Goal: Task Accomplishment & Management: Manage account settings

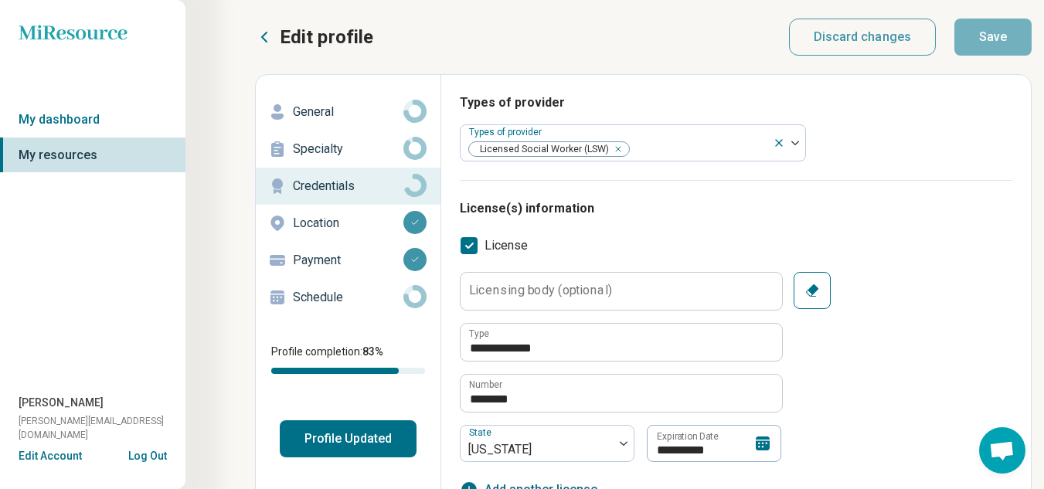
click at [38, 460] on button "Edit Account" at bounding box center [50, 456] width 63 height 16
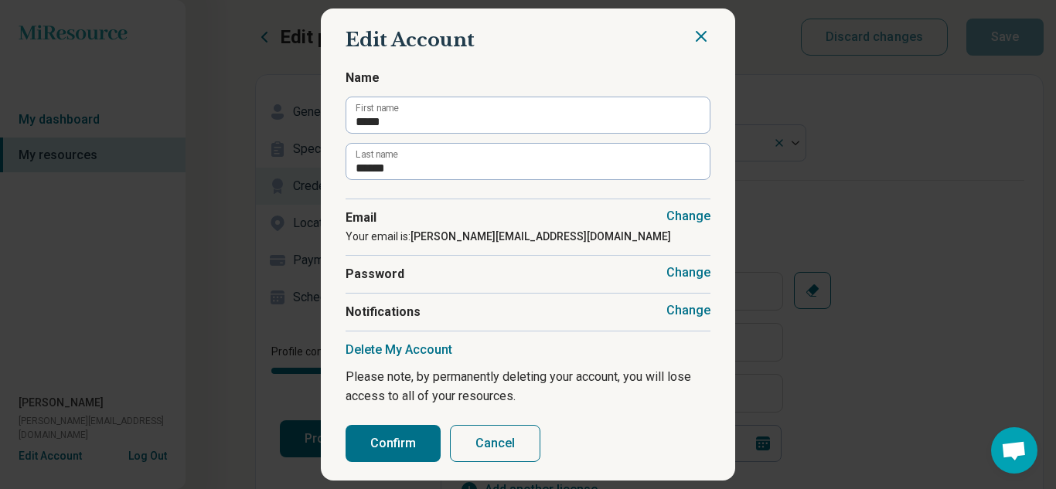
click at [502, 457] on button "Cancel" at bounding box center [495, 443] width 90 height 37
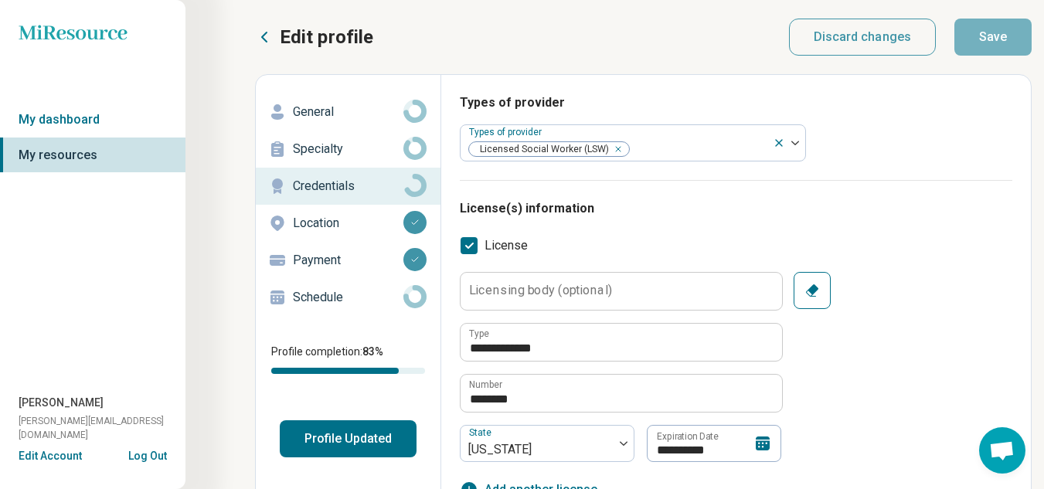
click at [301, 102] on div "General" at bounding box center [348, 112] width 160 height 25
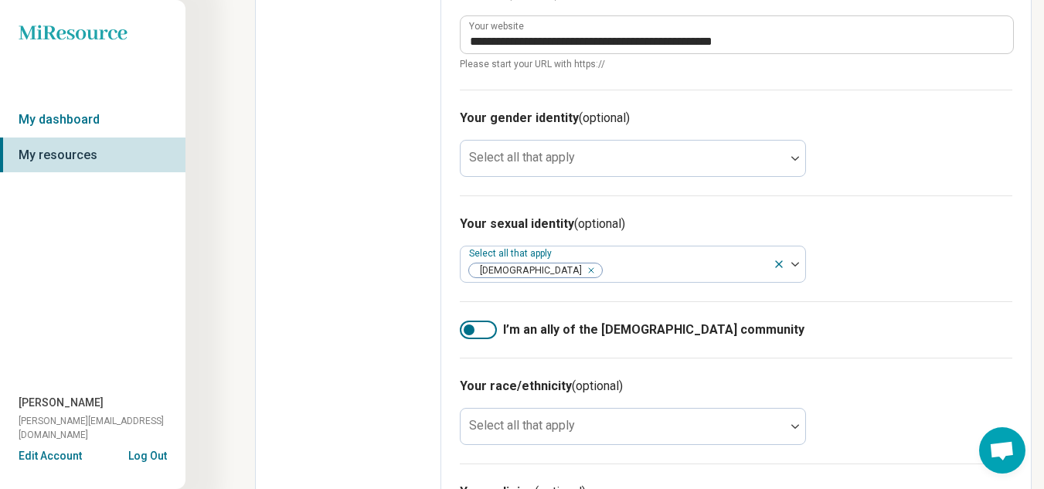
scroll to position [940, 0]
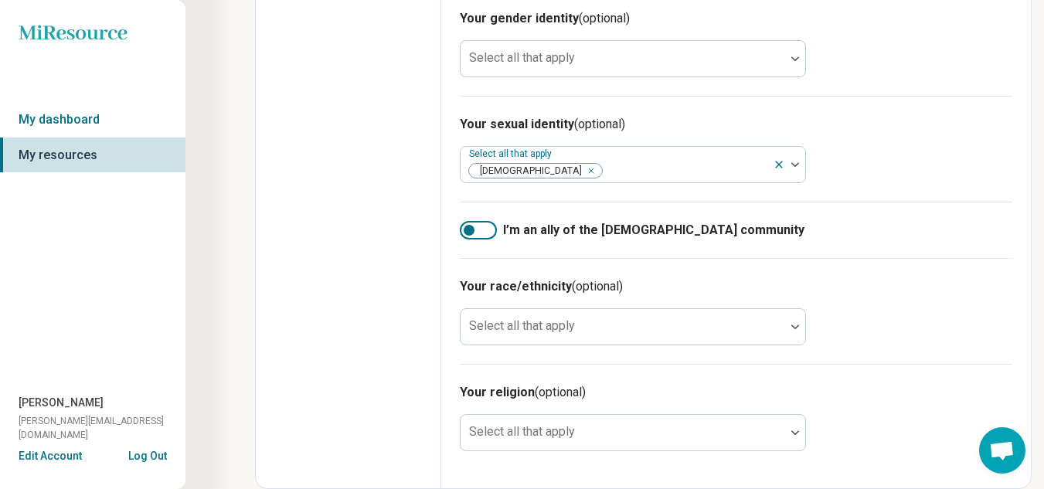
drag, startPoint x: 518, startPoint y: 232, endPoint x: 427, endPoint y: 117, distance: 146.3
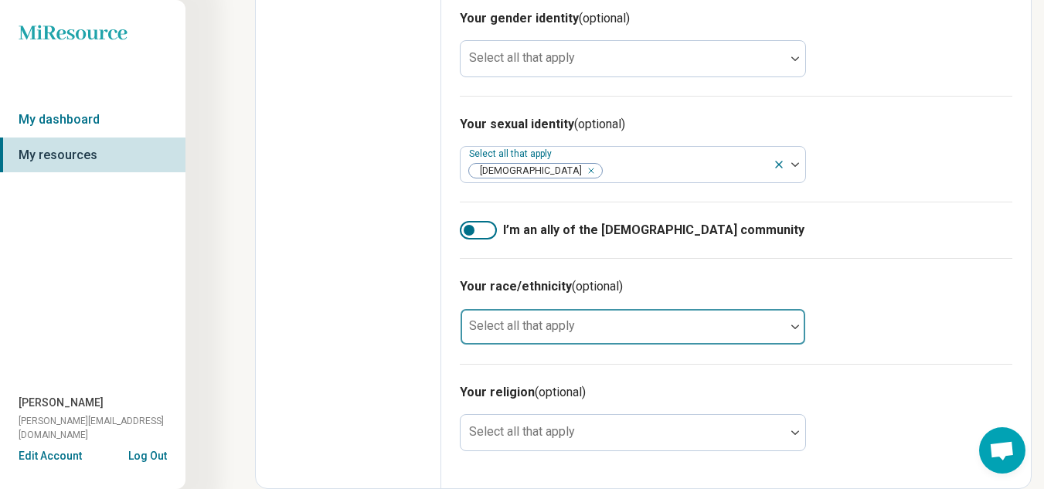
click at [485, 313] on div "Select all that apply" at bounding box center [633, 326] width 346 height 37
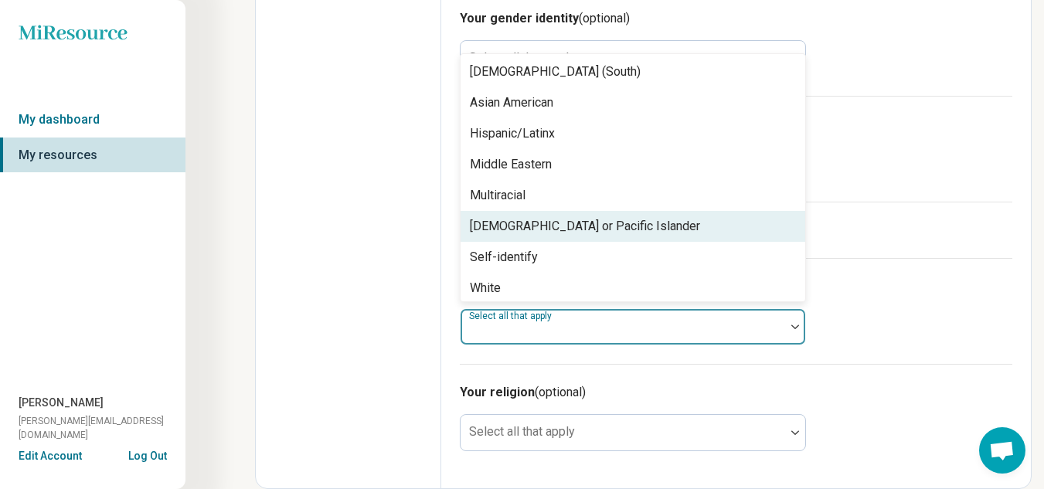
scroll to position [99, 0]
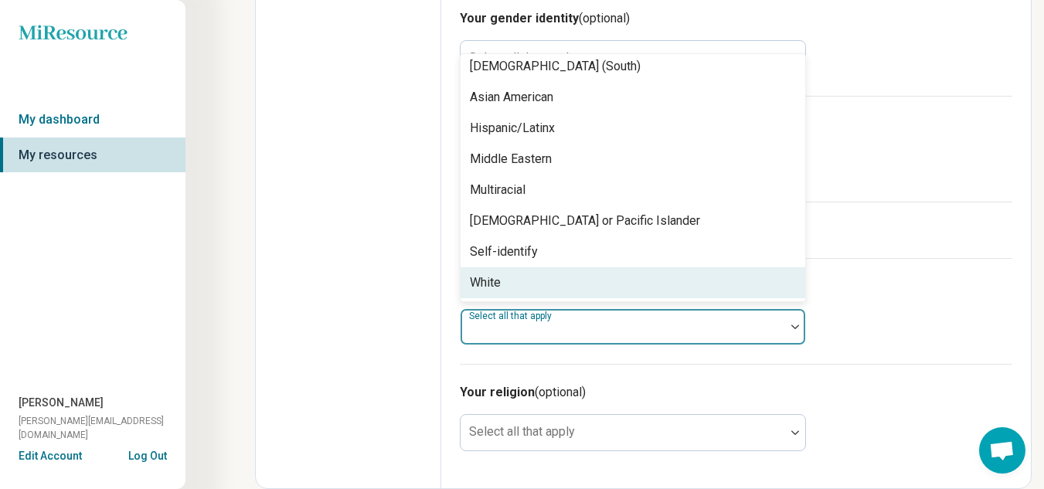
click at [493, 287] on div "White" at bounding box center [485, 283] width 31 height 19
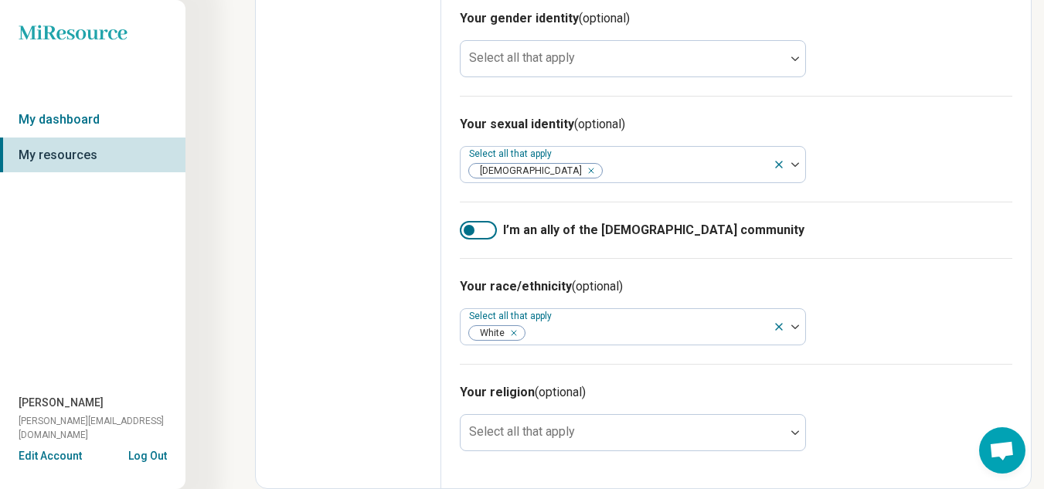
click at [471, 386] on h3 "Your religion (optional)" at bounding box center [736, 392] width 553 height 19
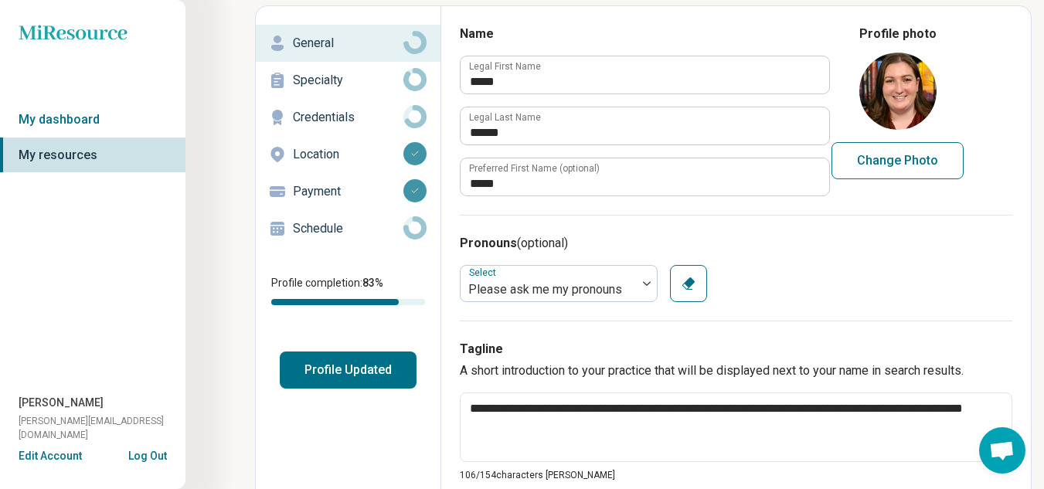
scroll to position [0, 0]
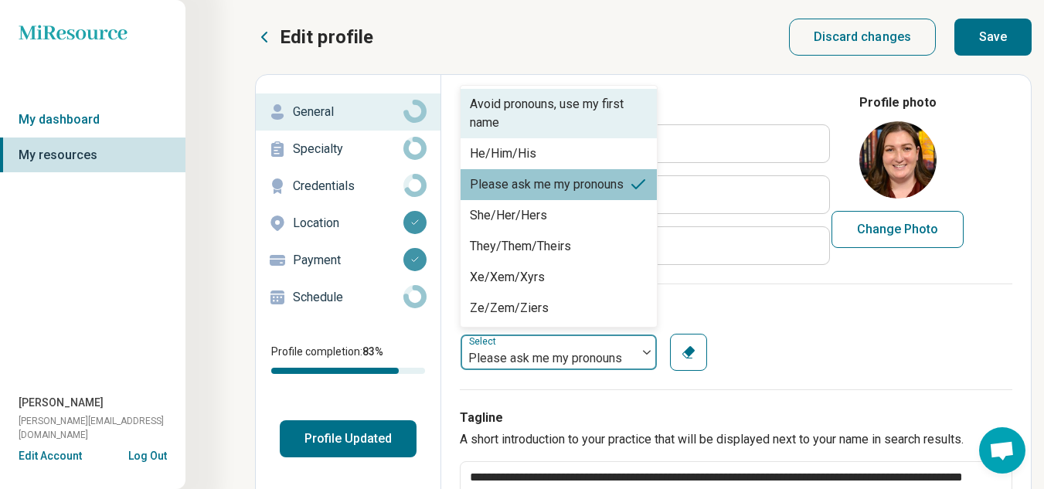
click at [495, 339] on label "Select" at bounding box center [484, 341] width 30 height 11
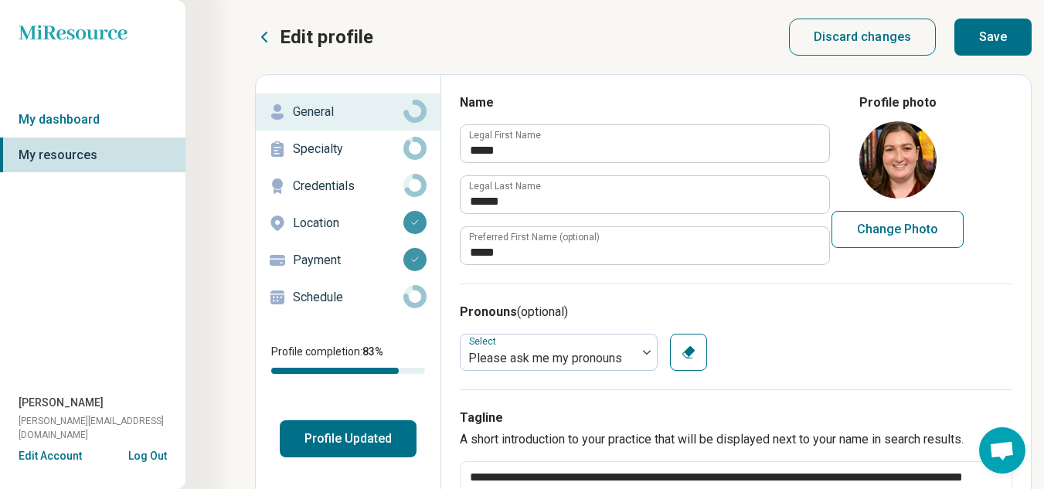
click at [553, 393] on div "**********" at bounding box center [736, 479] width 553 height 180
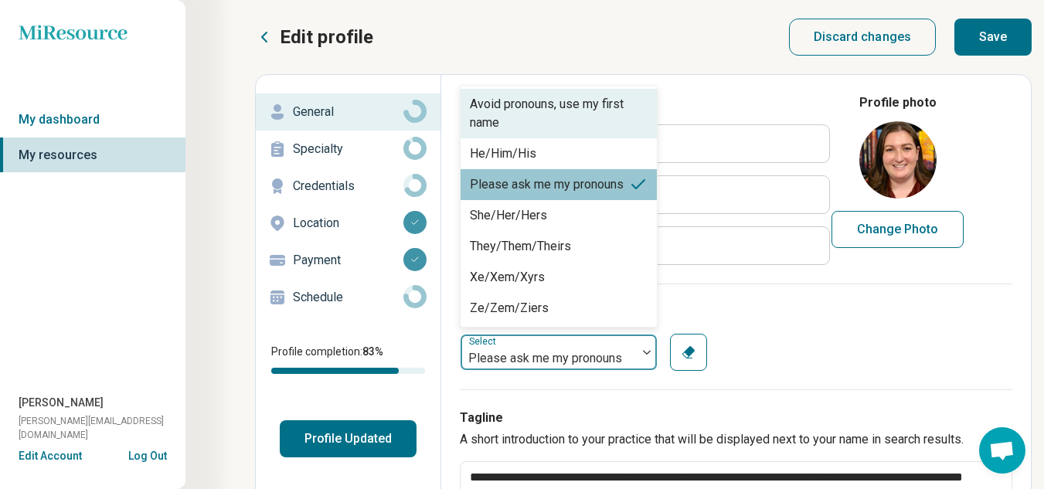
click at [599, 352] on div "Please ask me my pronouns" at bounding box center [548, 358] width 161 height 19
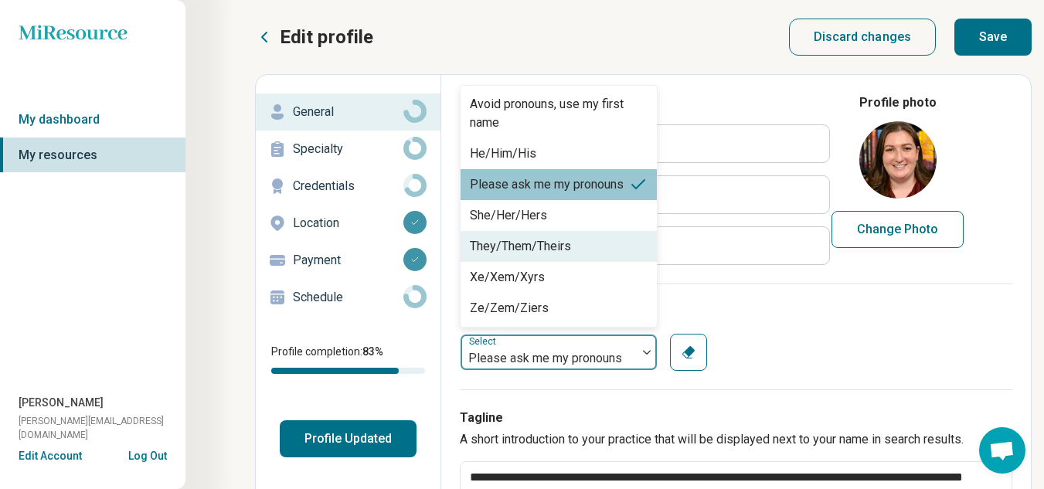
click at [522, 256] on div "They/Them/Theirs" at bounding box center [559, 246] width 196 height 31
type textarea "*"
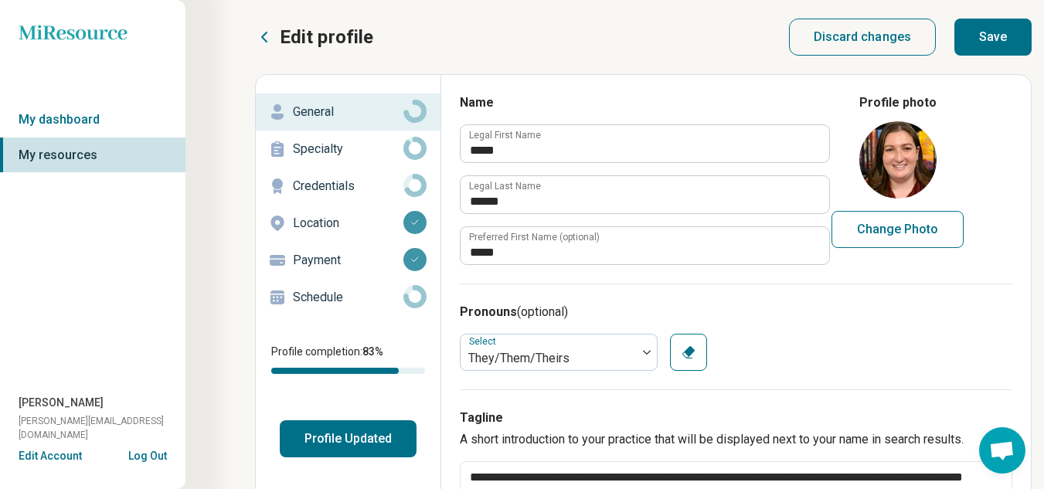
click at [894, 226] on button "Change Photo" at bounding box center [898, 229] width 132 height 37
type input "**********"
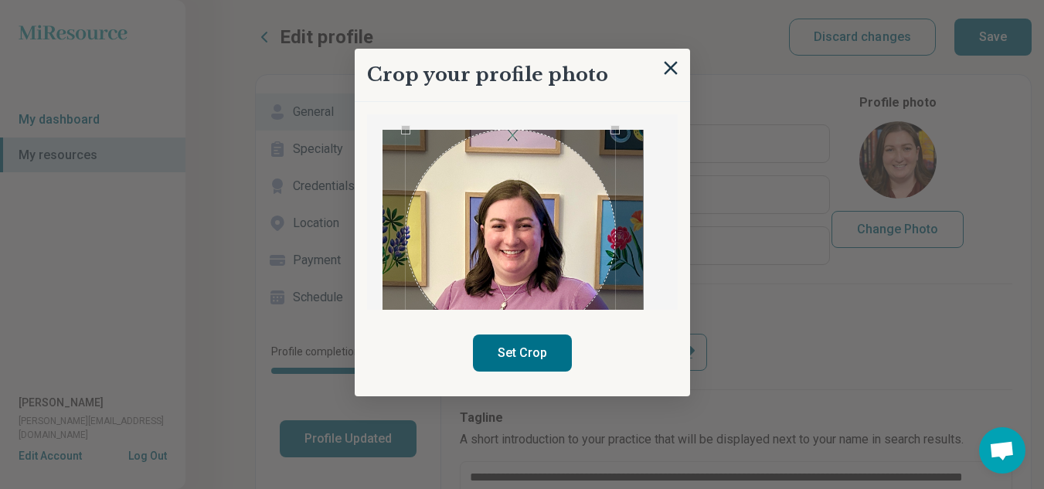
click at [484, 167] on div "Use the arrow keys to move the crop selection area" at bounding box center [510, 234] width 209 height 209
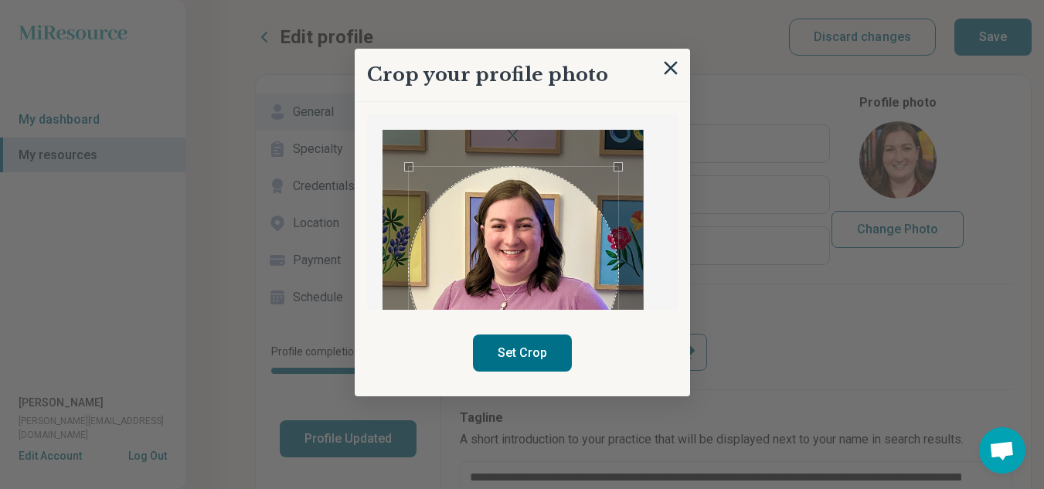
click at [486, 204] on div "Use the arrow keys to move the crop selection area" at bounding box center [513, 271] width 209 height 209
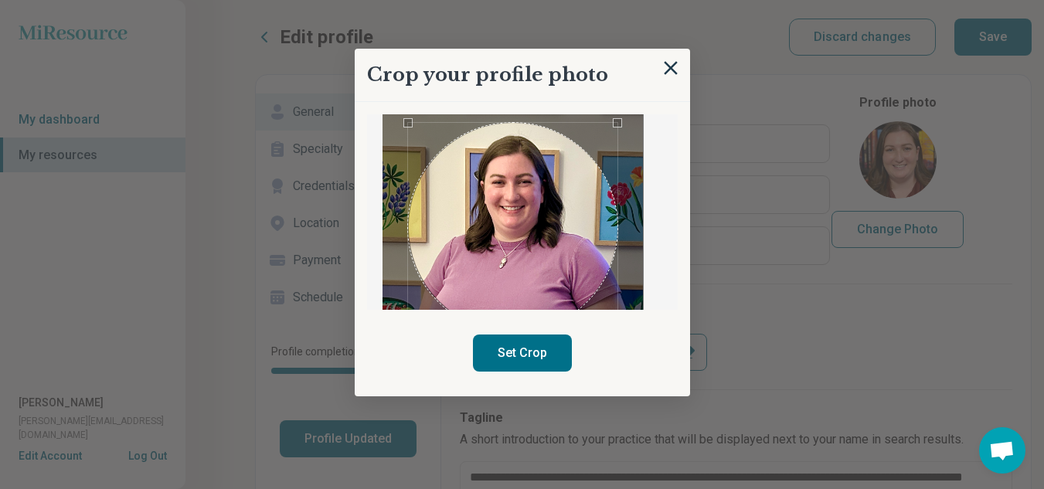
scroll to position [46, 0]
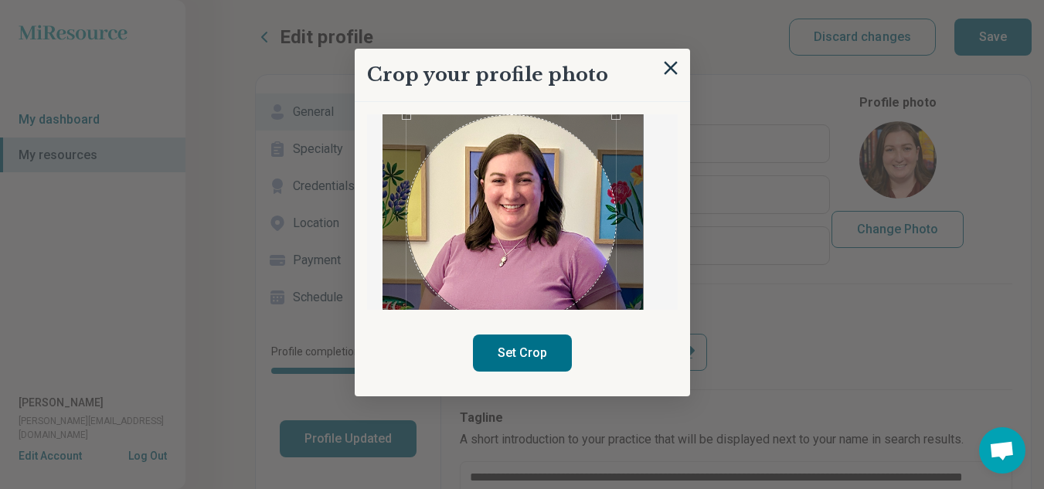
click at [549, 217] on div "Use the arrow keys to move the crop selection area" at bounding box center [510, 219] width 209 height 209
click at [514, 357] on button "Set Crop" at bounding box center [522, 353] width 99 height 37
type textarea "*"
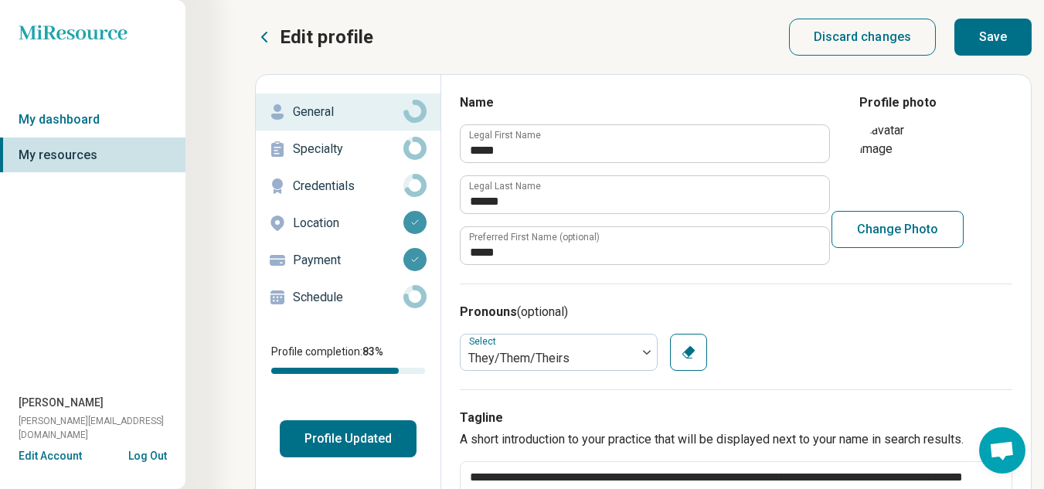
click at [869, 235] on button "Change Photo" at bounding box center [898, 229] width 132 height 37
type input "**********"
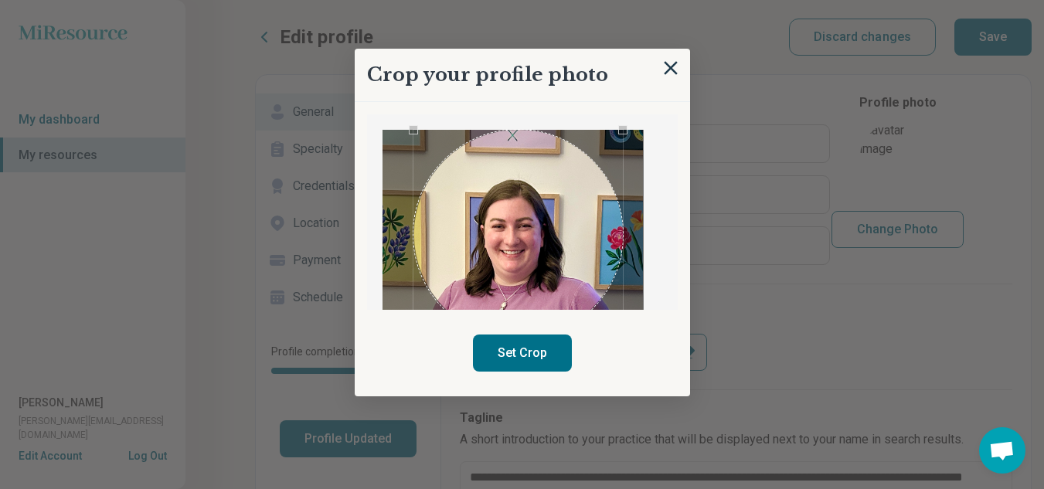
click at [505, 189] on div "Use the arrow keys to move the crop selection area" at bounding box center [517, 234] width 209 height 209
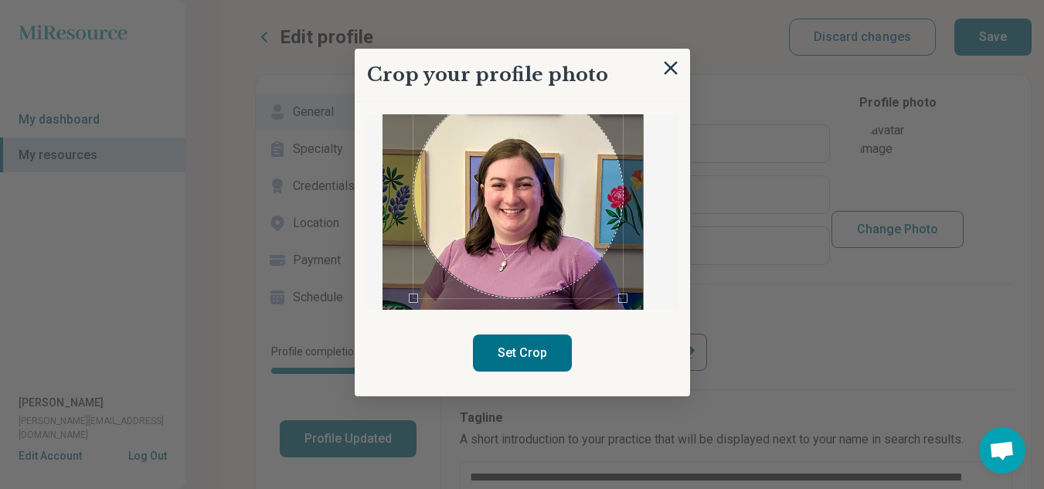
scroll to position [42, 0]
click at [491, 178] on div "Use the arrow keys to move the crop selection area" at bounding box center [514, 192] width 209 height 209
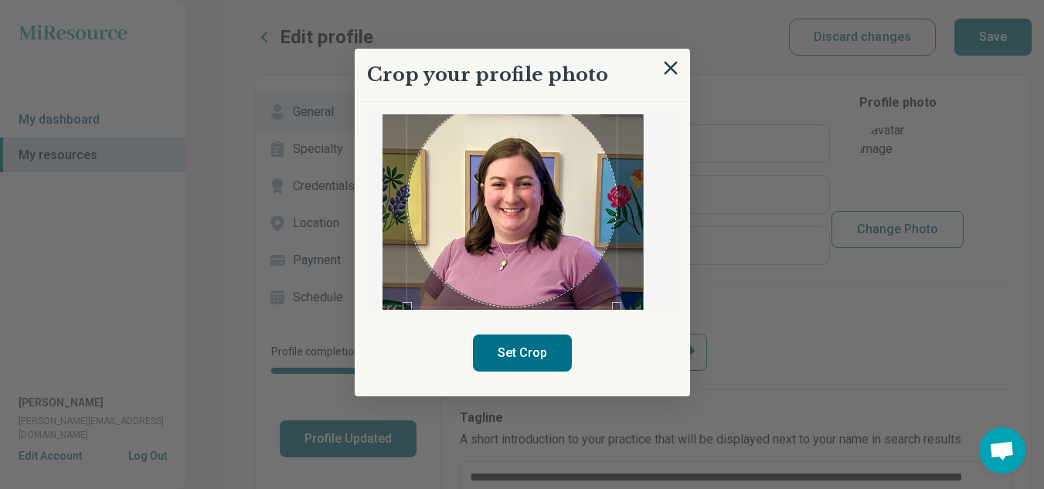
click at [607, 227] on div "Use the arrow keys to move the crop selection area" at bounding box center [511, 201] width 209 height 209
click at [518, 361] on button "Set Crop" at bounding box center [522, 353] width 99 height 37
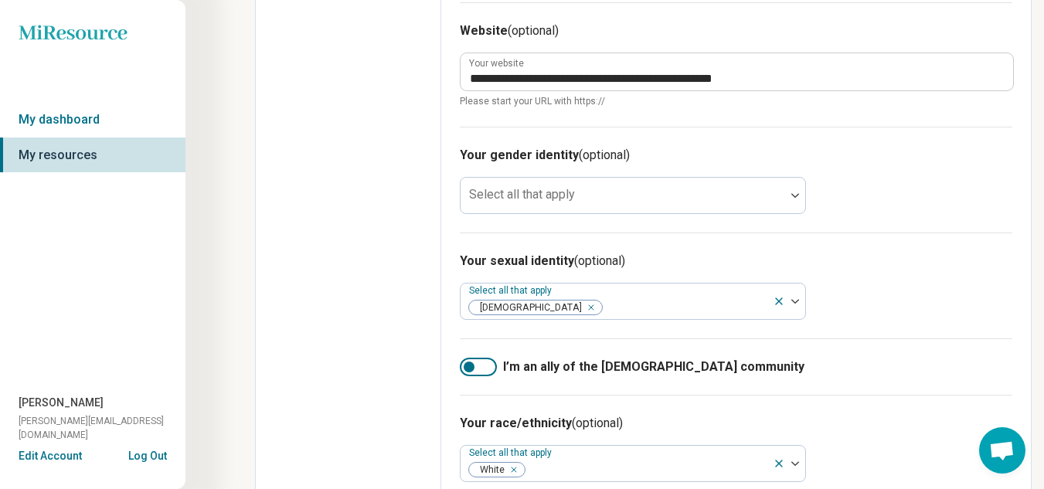
scroll to position [804, 0]
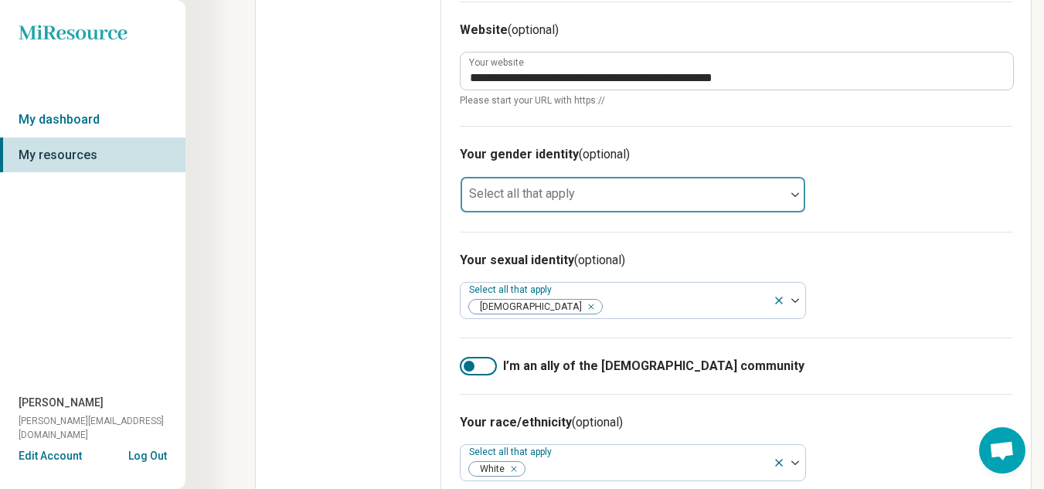
click at [579, 198] on div at bounding box center [623, 201] width 312 height 22
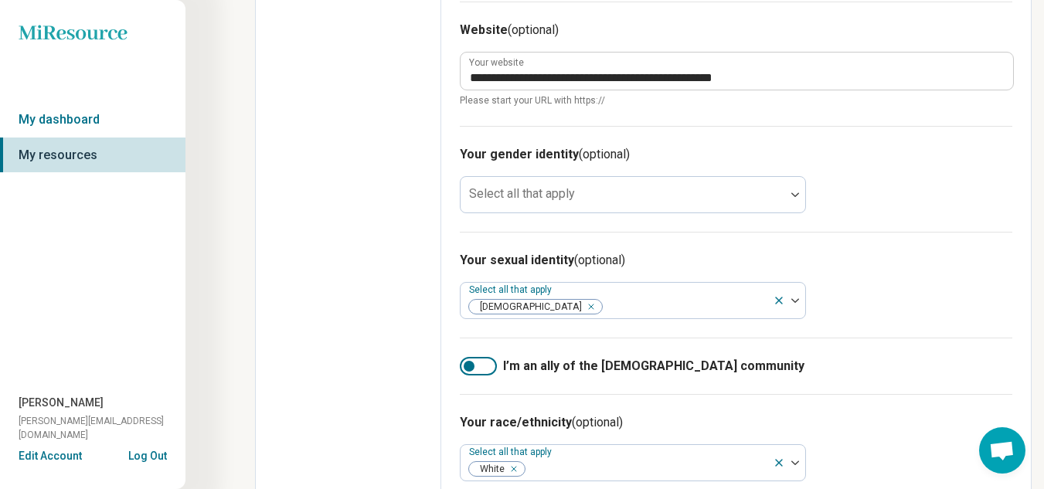
click at [847, 247] on div "Your sexual identity (optional) Select all that apply [DEMOGRAPHIC_DATA]" at bounding box center [736, 285] width 553 height 106
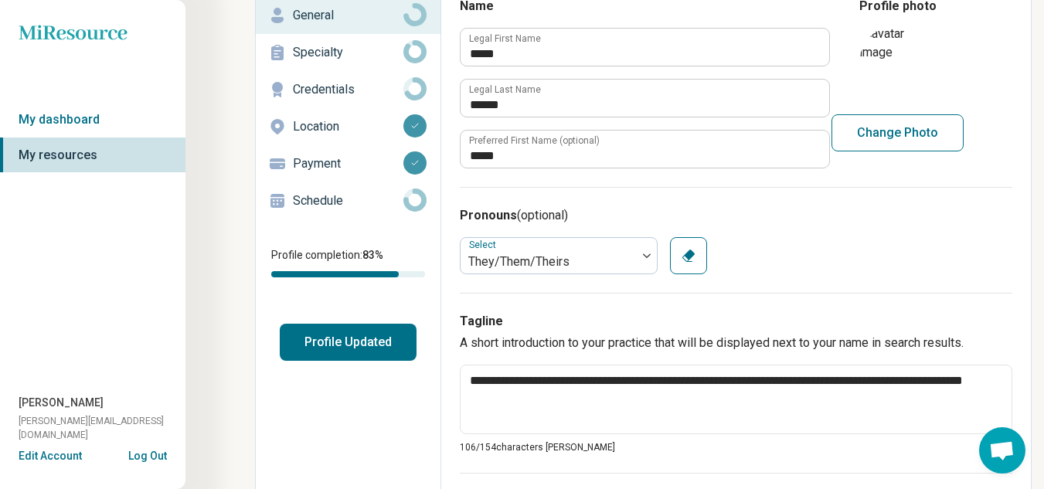
scroll to position [79, 0]
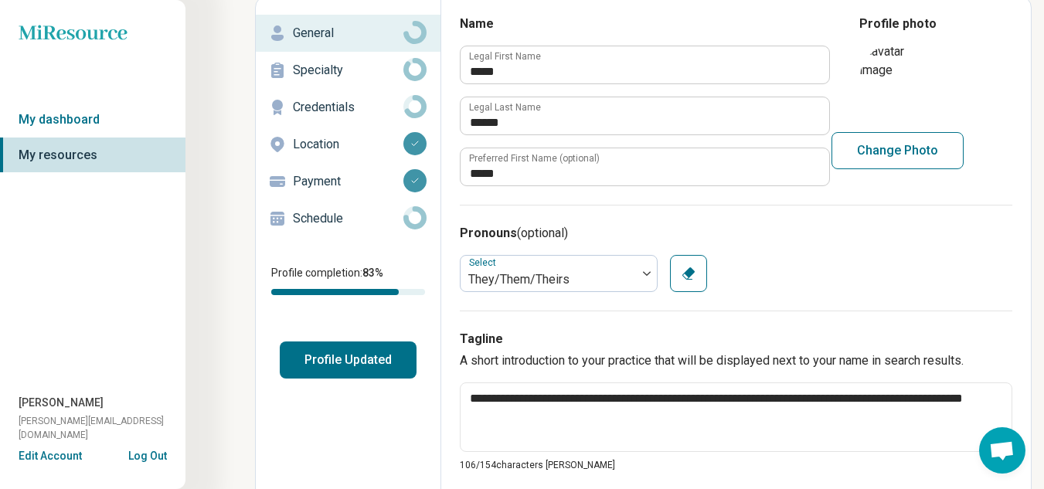
click at [308, 71] on p "Specialty" at bounding box center [348, 70] width 111 height 19
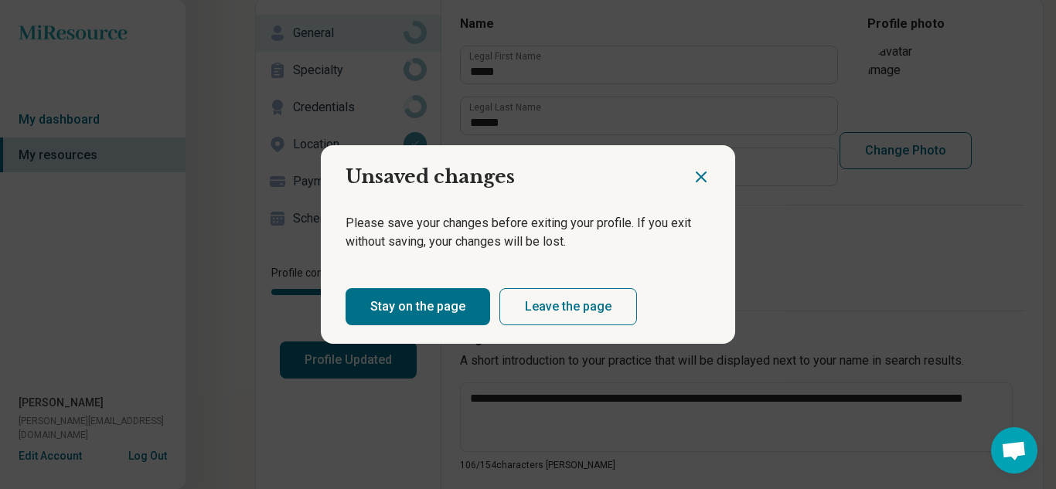
click at [701, 179] on icon "Close dialog" at bounding box center [701, 177] width 19 height 19
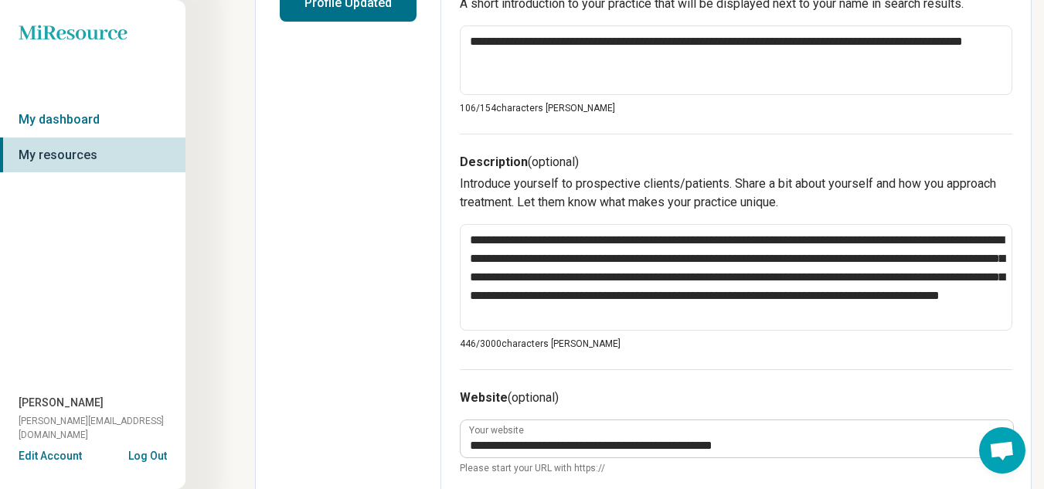
scroll to position [0, 0]
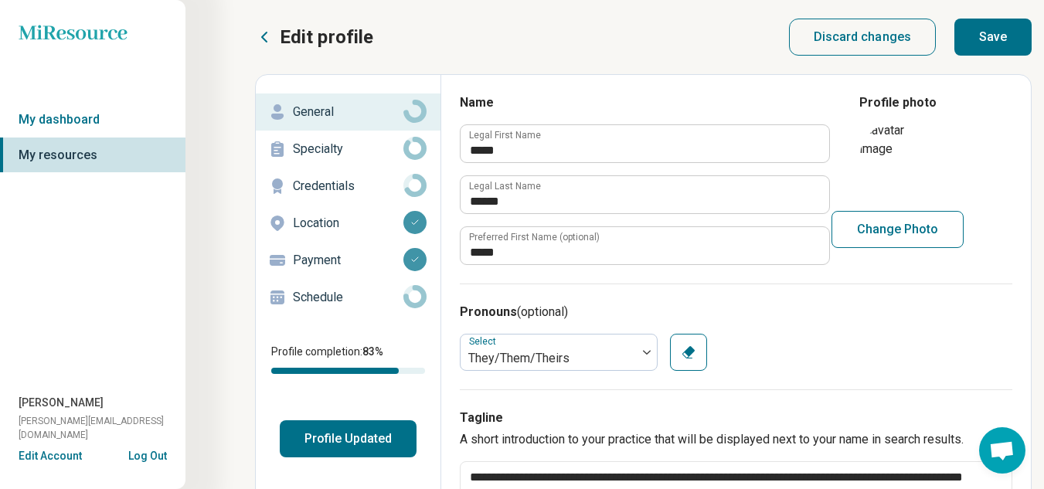
click at [1000, 36] on button "Save" at bounding box center [992, 37] width 77 height 37
click at [331, 183] on p "Credentials" at bounding box center [348, 186] width 111 height 19
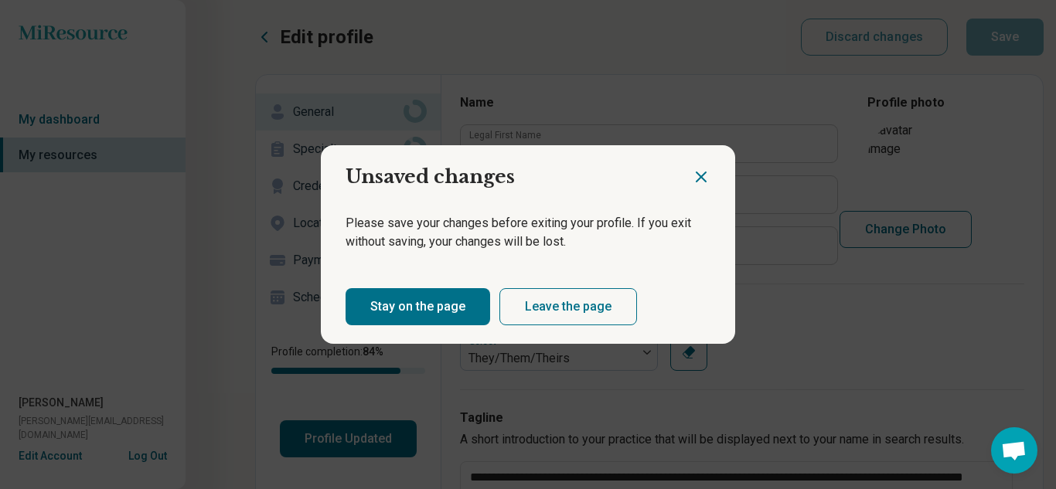
click at [696, 175] on icon "Close dialog" at bounding box center [700, 176] width 9 height 9
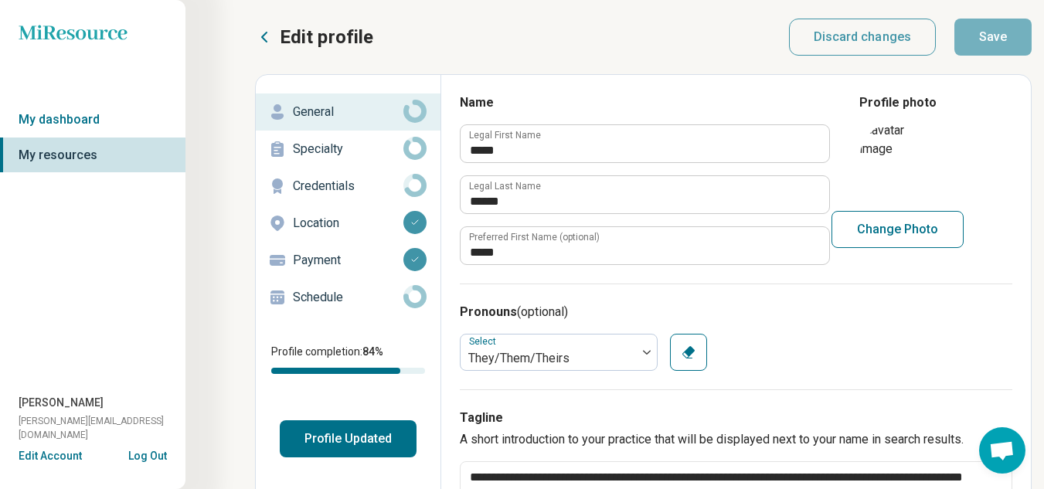
click at [341, 185] on p "Credentials" at bounding box center [348, 186] width 111 height 19
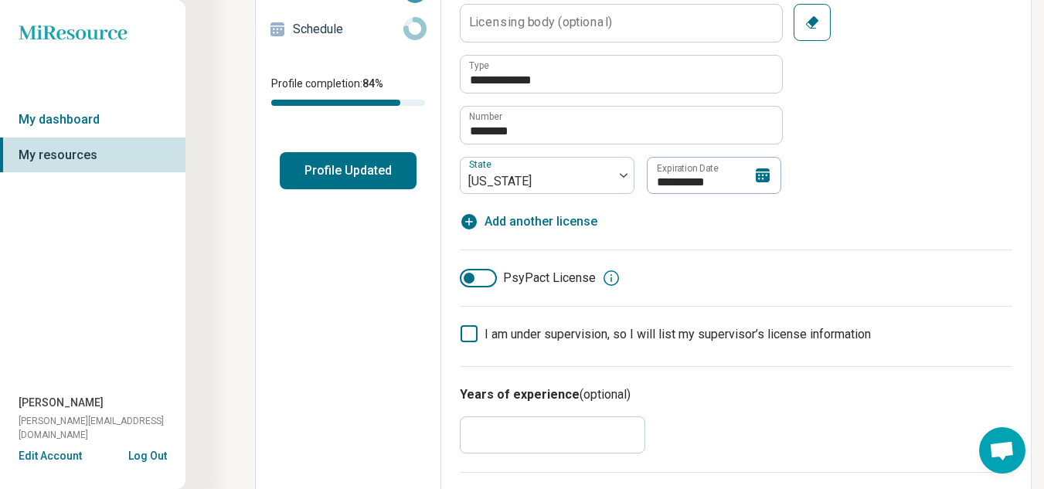
scroll to position [269, 0]
click at [468, 330] on icon at bounding box center [469, 333] width 17 height 17
type textarea "*"
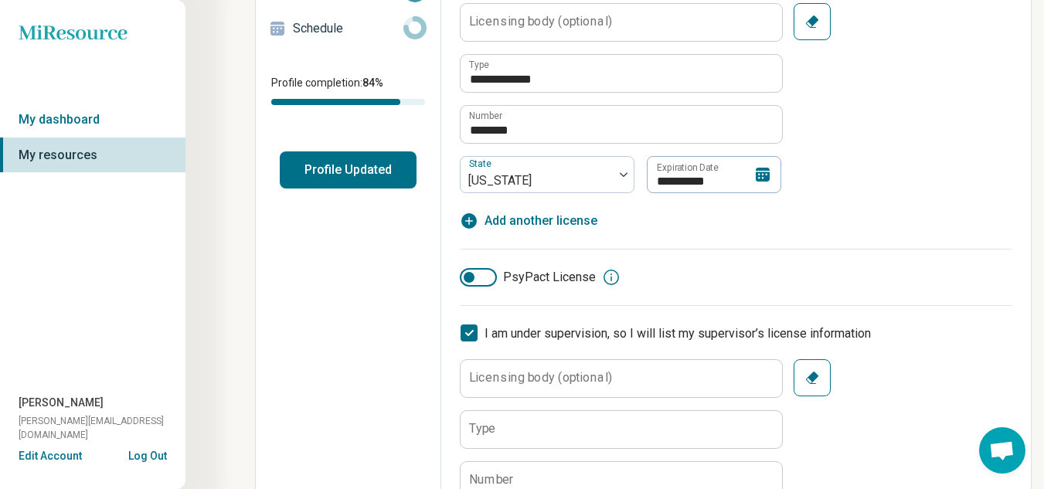
click at [511, 376] on label "Licensing body (optional)" at bounding box center [540, 378] width 143 height 12
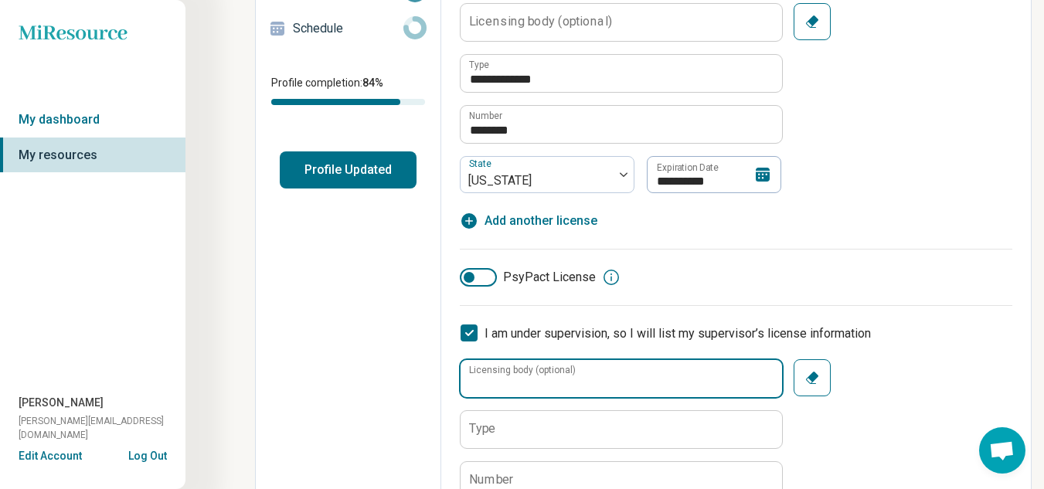
click at [511, 376] on input "Licensing body (optional)" at bounding box center [621, 378] width 321 height 37
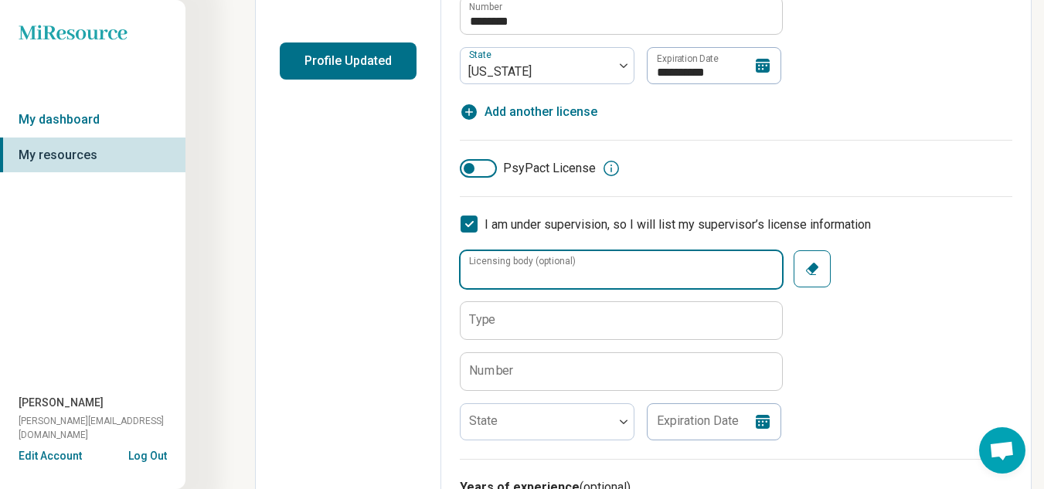
scroll to position [378, 0]
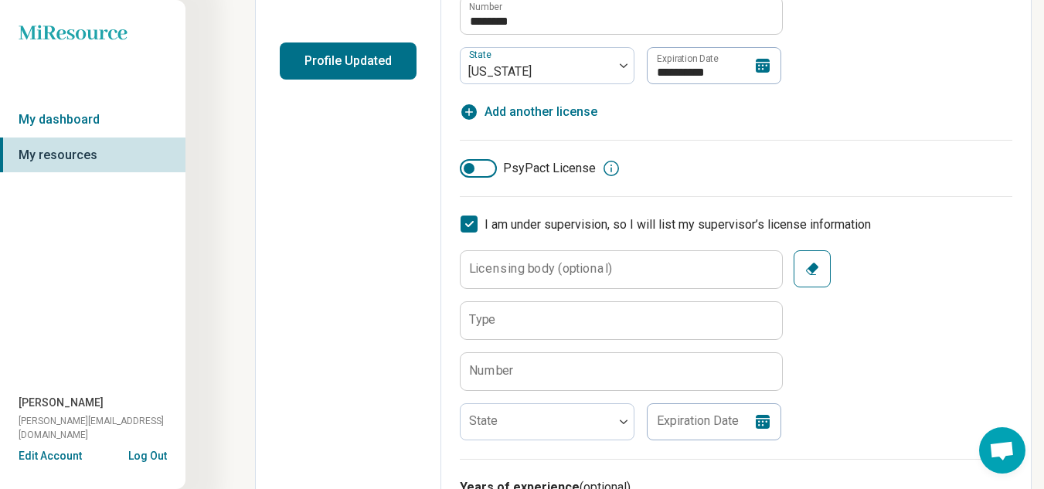
click at [492, 319] on label "Type" at bounding box center [482, 320] width 27 height 12
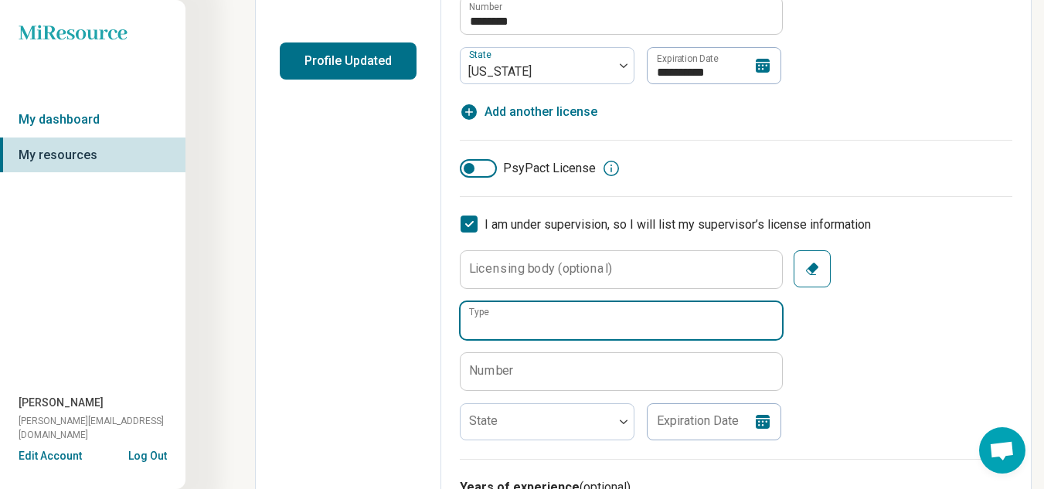
click at [492, 319] on input "Type" at bounding box center [621, 320] width 321 height 37
type input "**********"
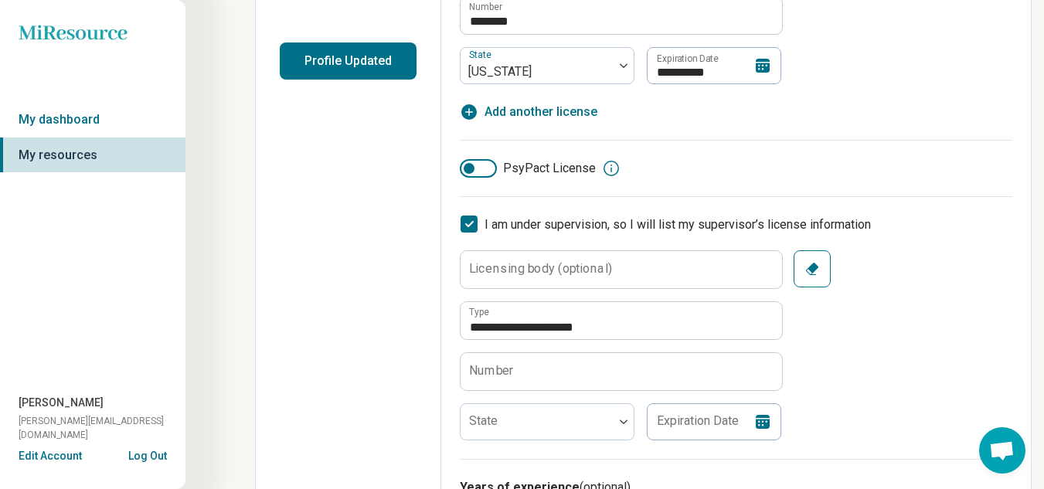
click at [512, 370] on label "Number" at bounding box center [491, 371] width 45 height 12
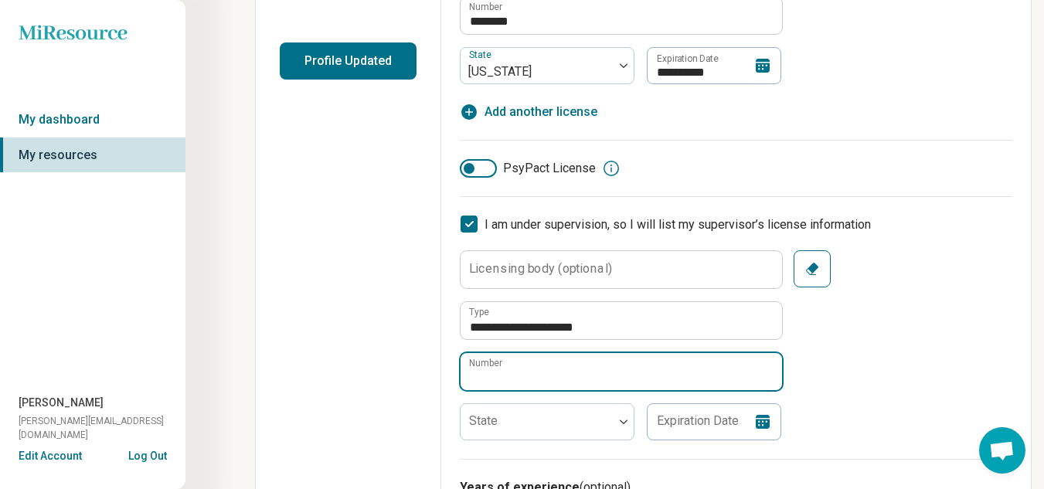
click at [512, 370] on input "Number" at bounding box center [621, 371] width 321 height 37
paste input "********"
type input "********"
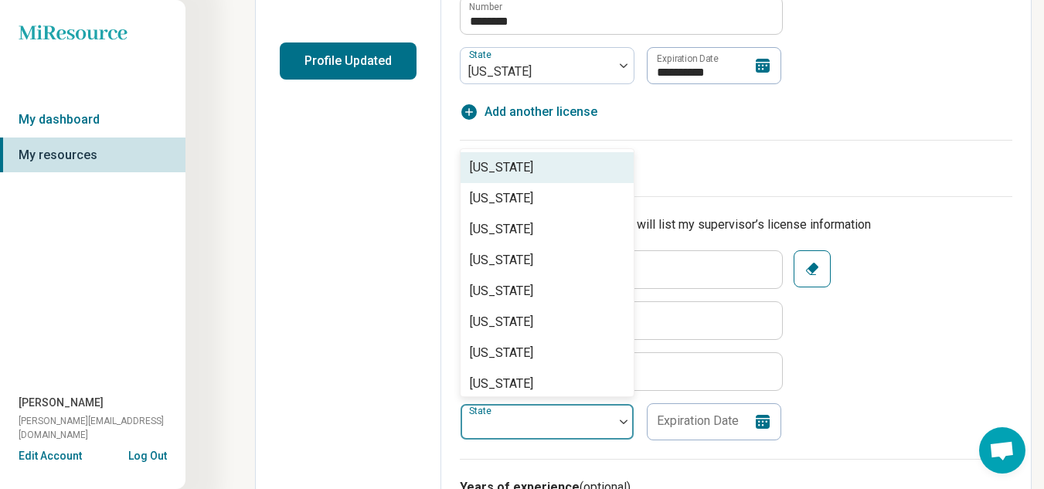
click at [509, 428] on div at bounding box center [537, 428] width 141 height 22
type input "*"
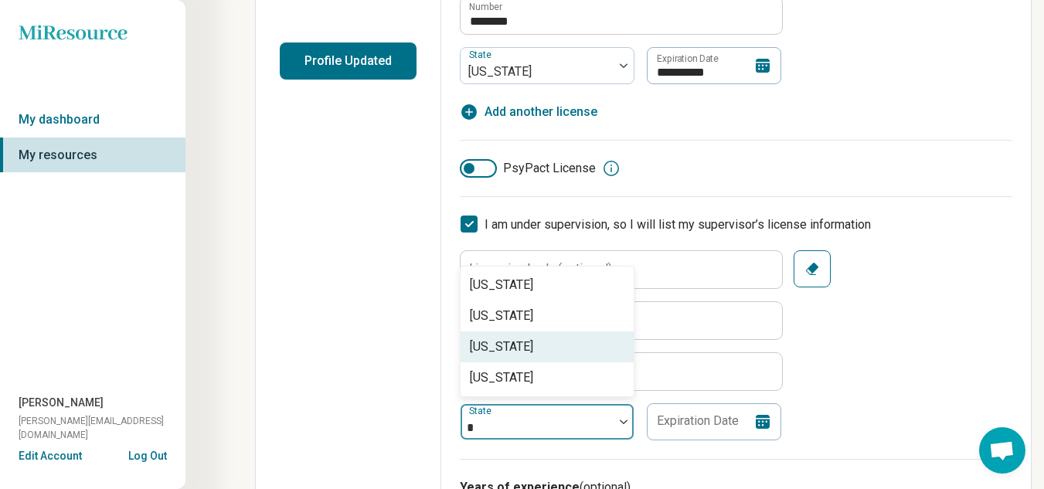
click at [465, 349] on div "[US_STATE]" at bounding box center [547, 347] width 173 height 31
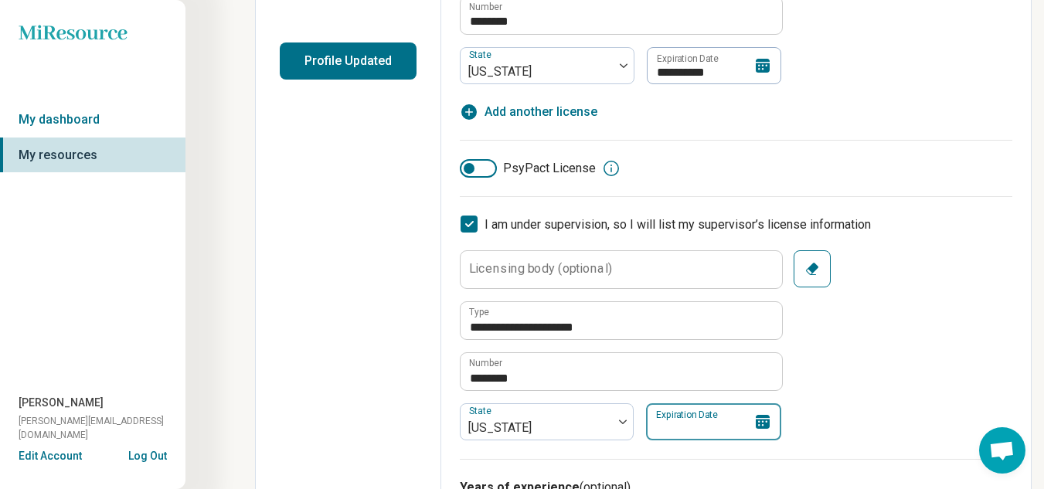
click at [687, 406] on input "Expiration Date" at bounding box center [713, 421] width 135 height 37
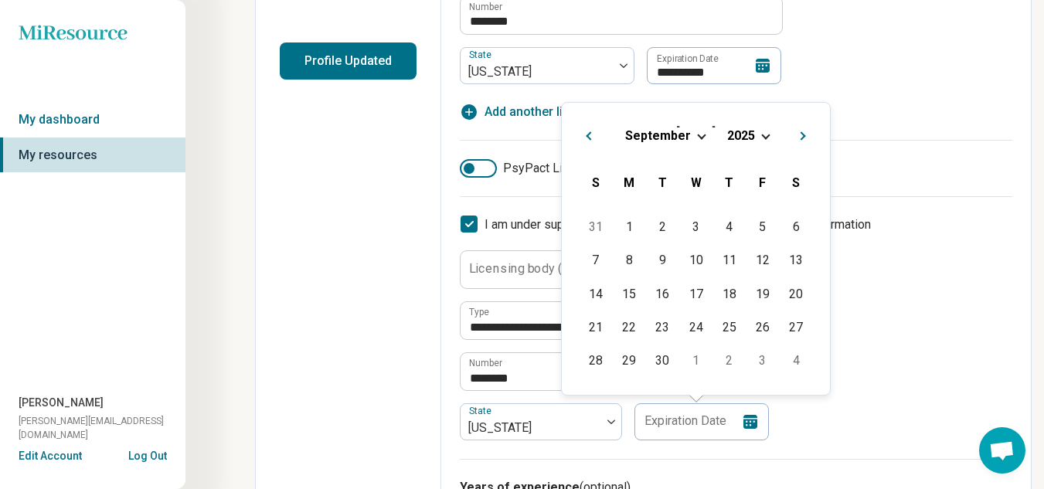
click at [698, 140] on div "[DATE]" at bounding box center [695, 136] width 243 height 16
click at [762, 137] on span "Choose Date" at bounding box center [765, 135] width 9 height 9
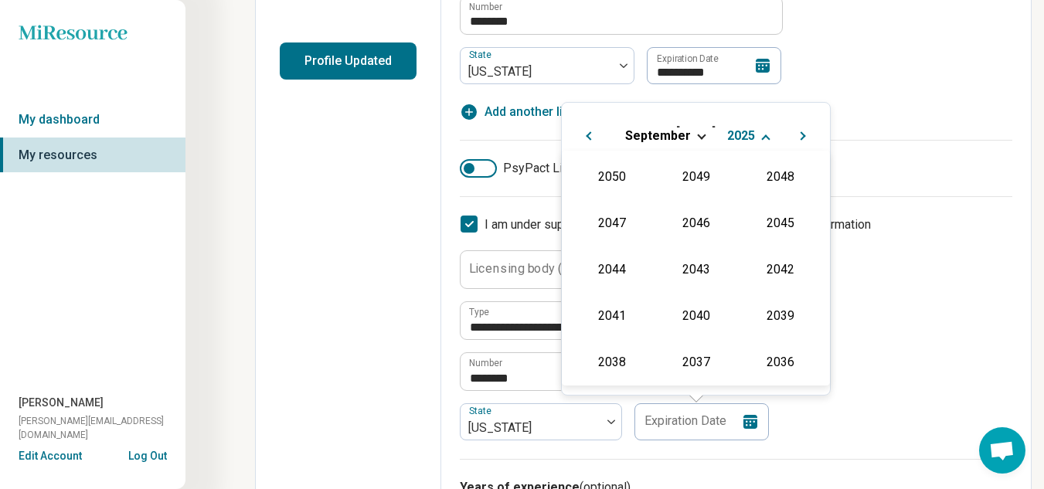
scroll to position [280, 0]
click at [773, 229] on div "2027" at bounding box center [780, 222] width 75 height 28
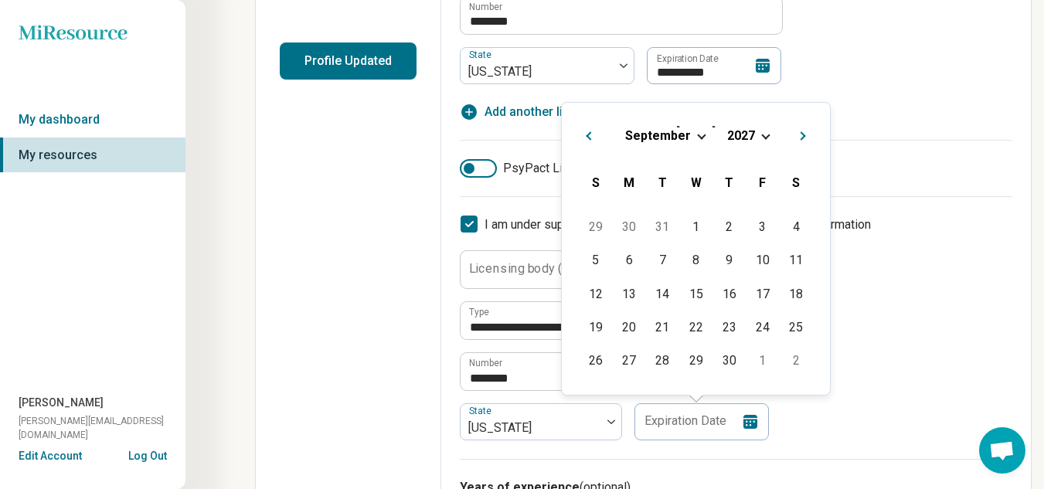
click at [706, 138] on div "[DATE]" at bounding box center [695, 136] width 243 height 16
click at [695, 138] on div "[DATE]" at bounding box center [695, 136] width 243 height 16
click at [676, 130] on span "September" at bounding box center [658, 135] width 66 height 15
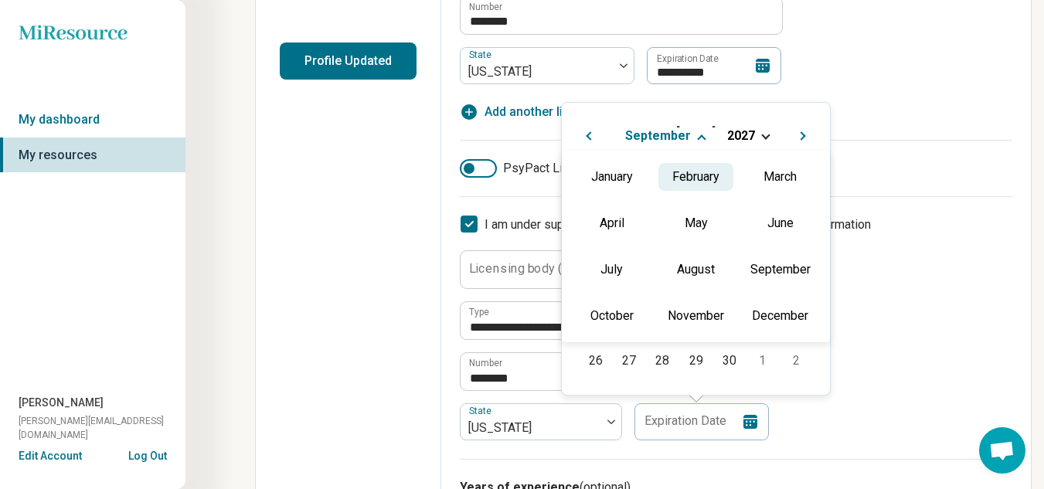
click at [705, 181] on div "February" at bounding box center [695, 177] width 75 height 28
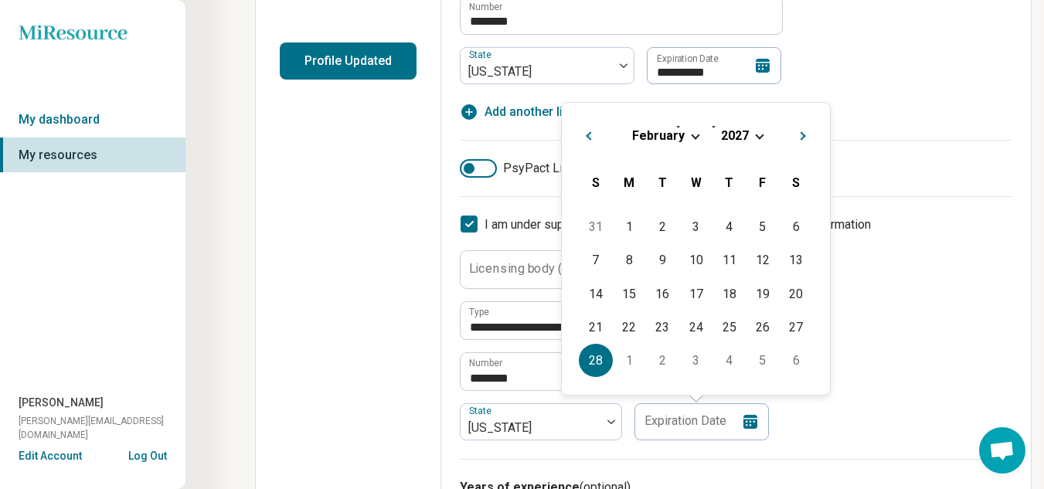
click at [593, 350] on div "28" at bounding box center [595, 360] width 33 height 33
type input "**********"
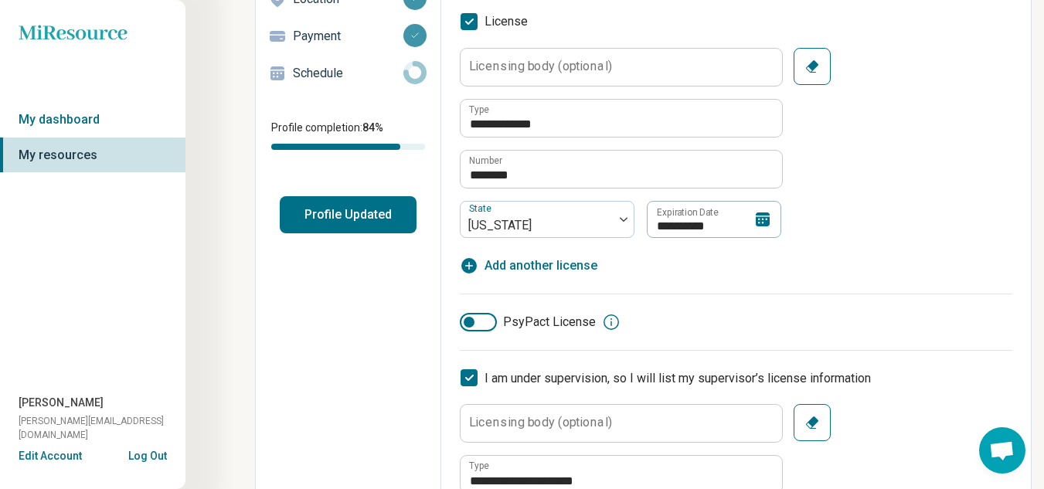
scroll to position [223, 0]
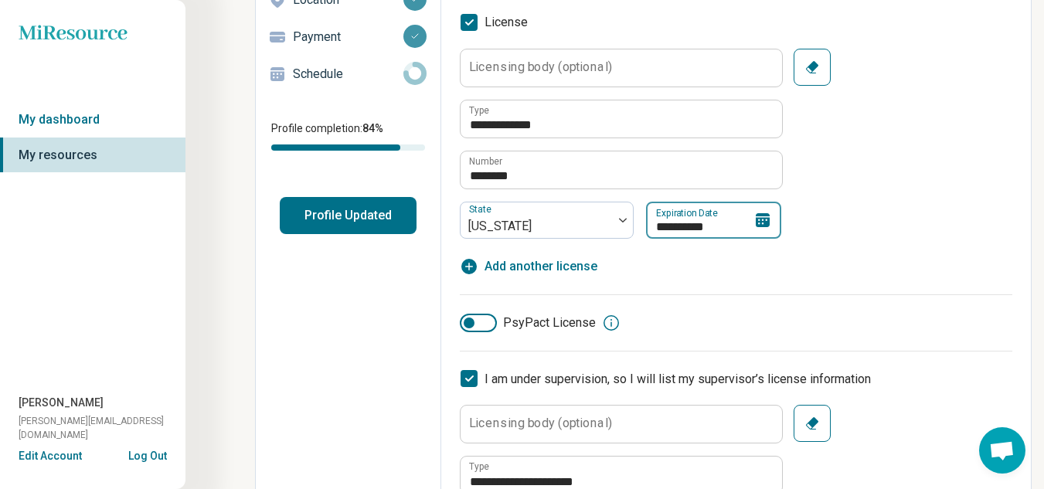
click at [747, 213] on input "**********" at bounding box center [713, 220] width 135 height 37
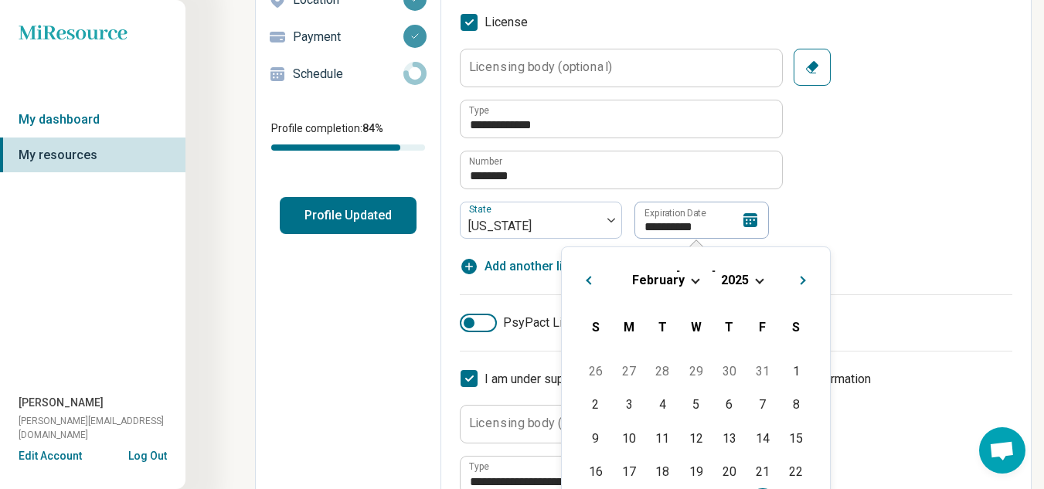
click at [756, 281] on span "Choose Date" at bounding box center [759, 279] width 9 height 9
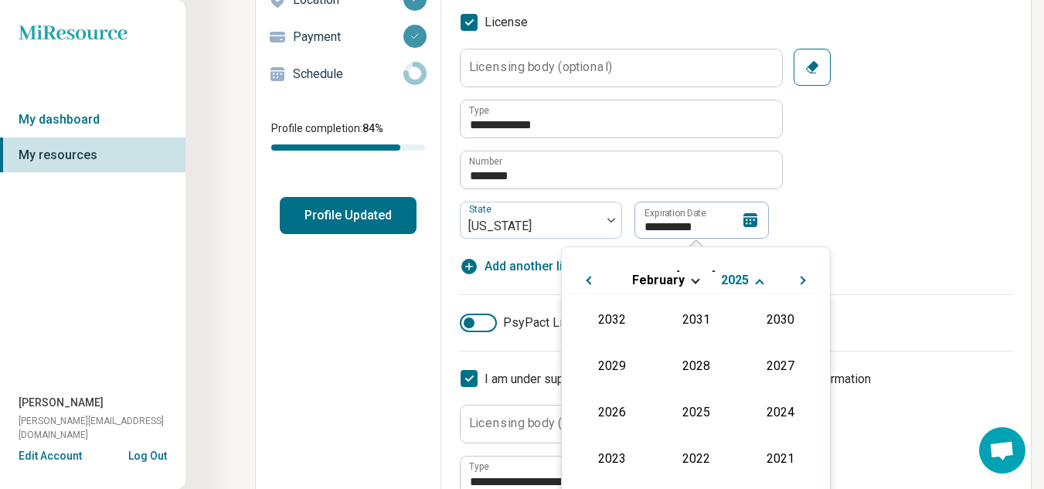
scroll to position [273, 0]
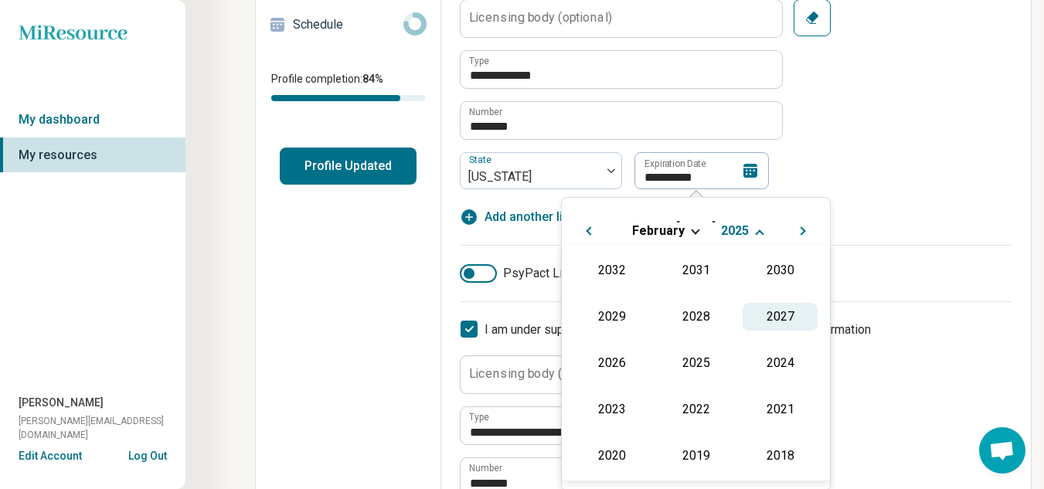
click at [772, 303] on div "2027" at bounding box center [780, 317] width 75 height 28
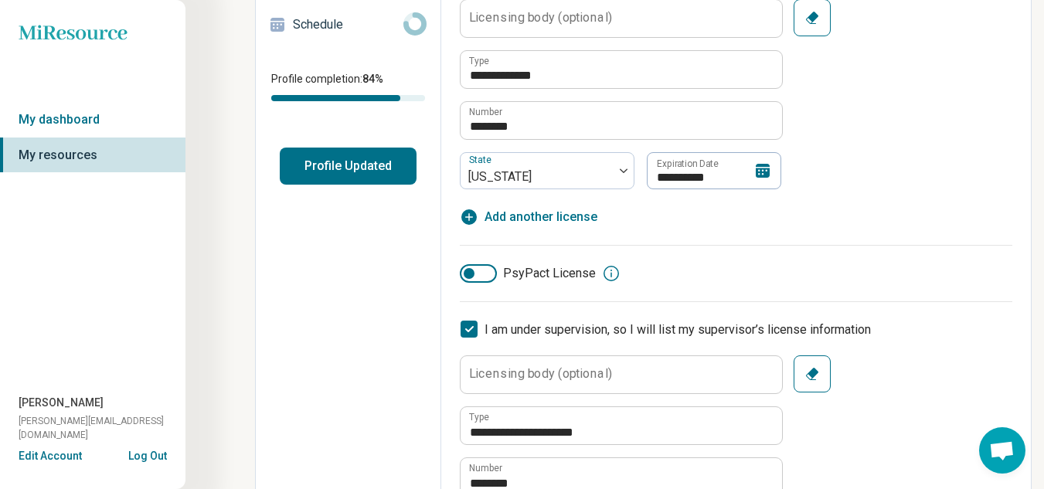
click at [883, 266] on div "PsyPact License" at bounding box center [736, 273] width 553 height 19
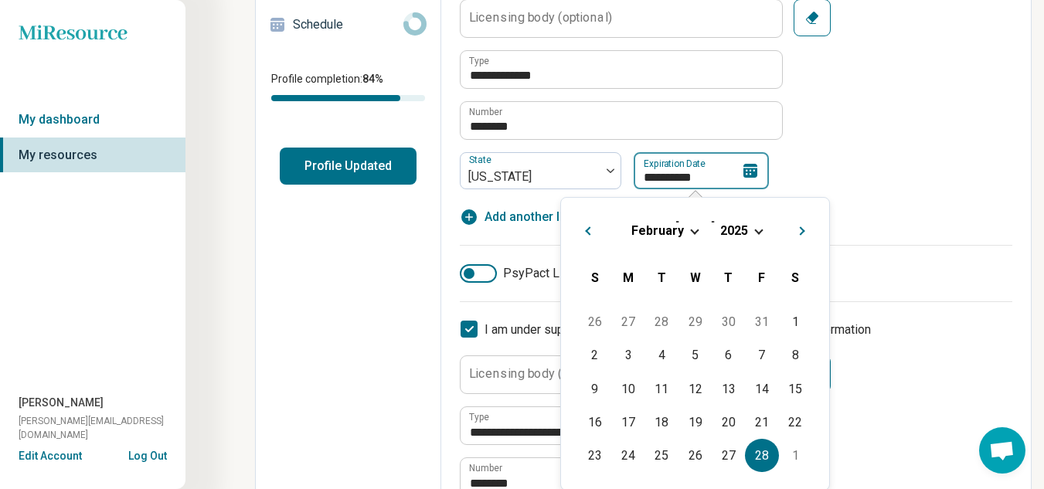
drag, startPoint x: 751, startPoint y: 156, endPoint x: 756, endPoint y: 163, distance: 8.4
click at [756, 163] on div "**********" at bounding box center [701, 170] width 135 height 37
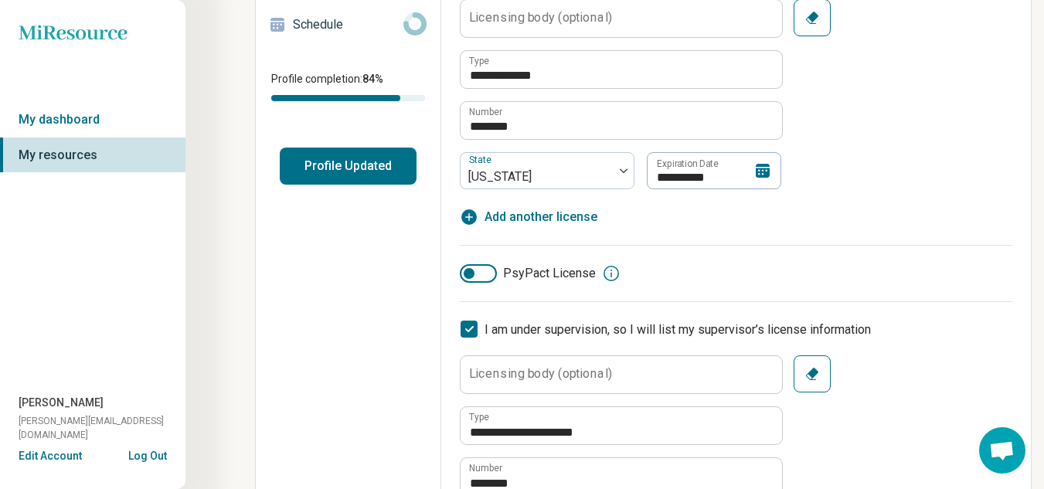
click at [756, 163] on icon at bounding box center [762, 171] width 19 height 19
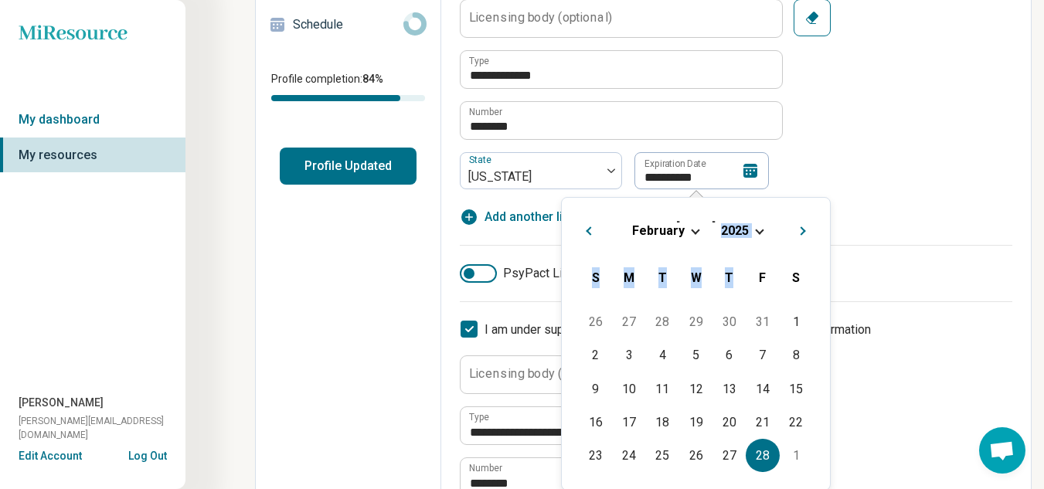
drag, startPoint x: 756, startPoint y: 240, endPoint x: 757, endPoint y: 232, distance: 7.8
click at [757, 232] on div "[DATE] [DATE] S M T W T F S" at bounding box center [695, 255] width 243 height 90
click at [757, 232] on span "Choose Date" at bounding box center [759, 230] width 9 height 9
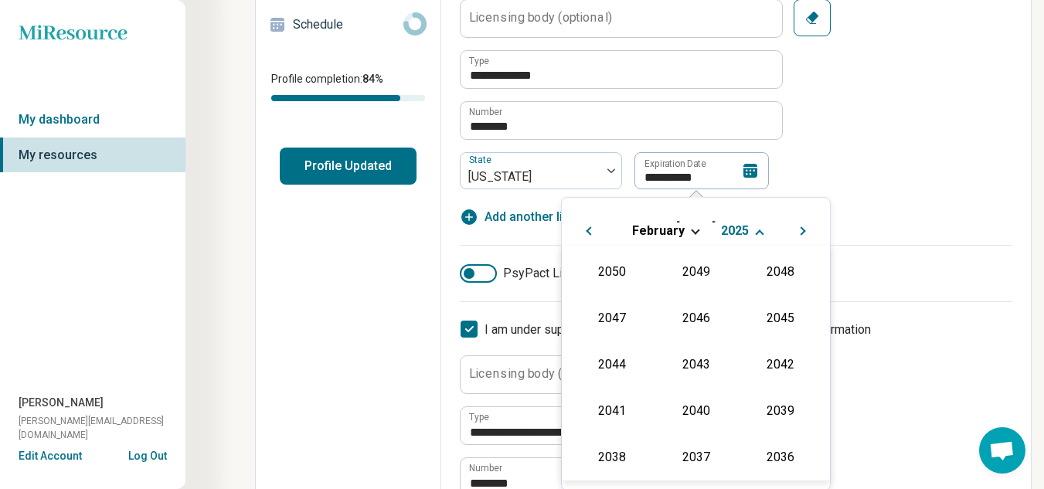
scroll to position [280, 0]
click at [763, 325] on div "2027" at bounding box center [780, 317] width 75 height 28
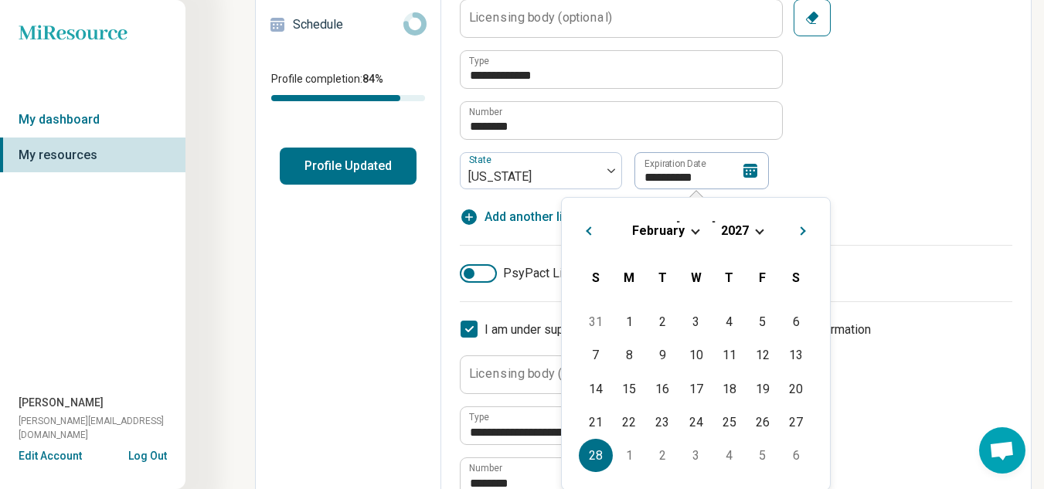
click at [597, 440] on div "28" at bounding box center [595, 455] width 33 height 33
type input "**********"
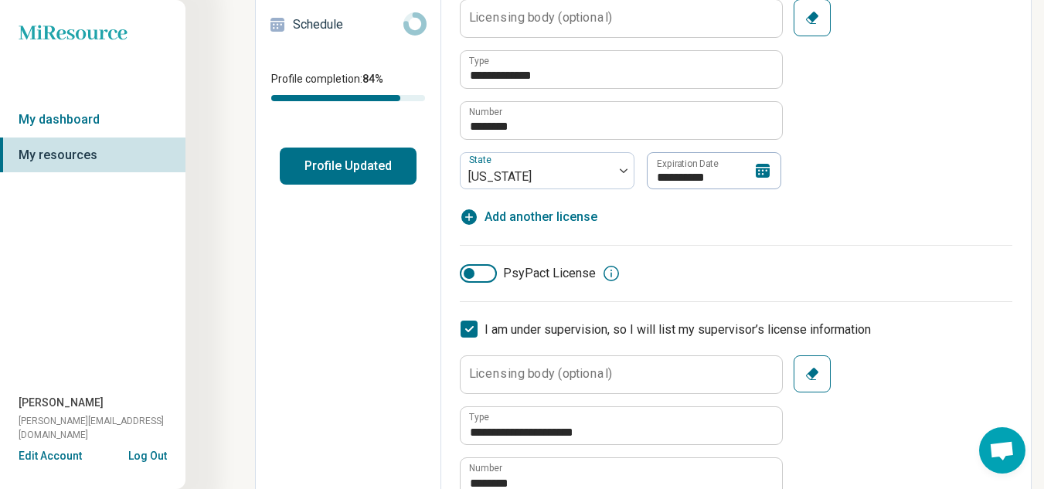
click at [882, 182] on div "**********" at bounding box center [736, 94] width 553 height 190
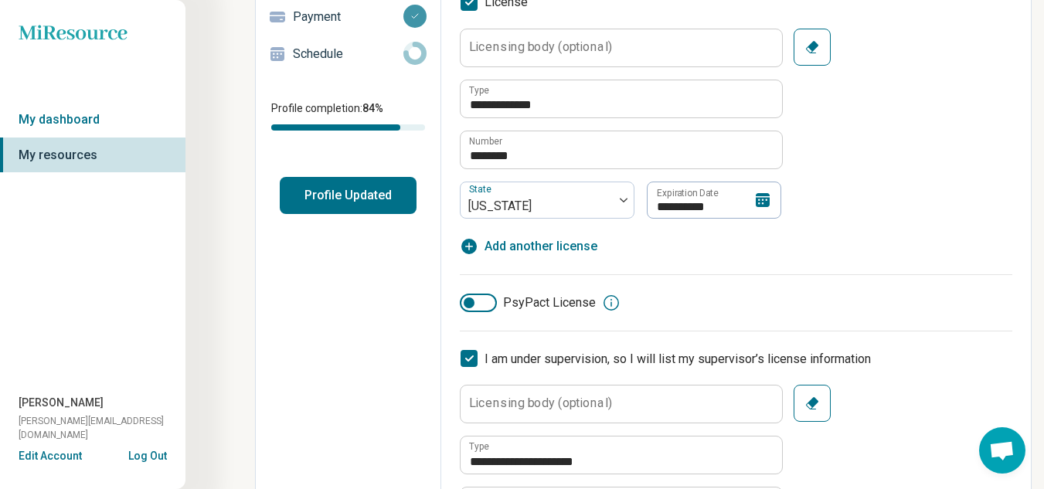
scroll to position [0, 0]
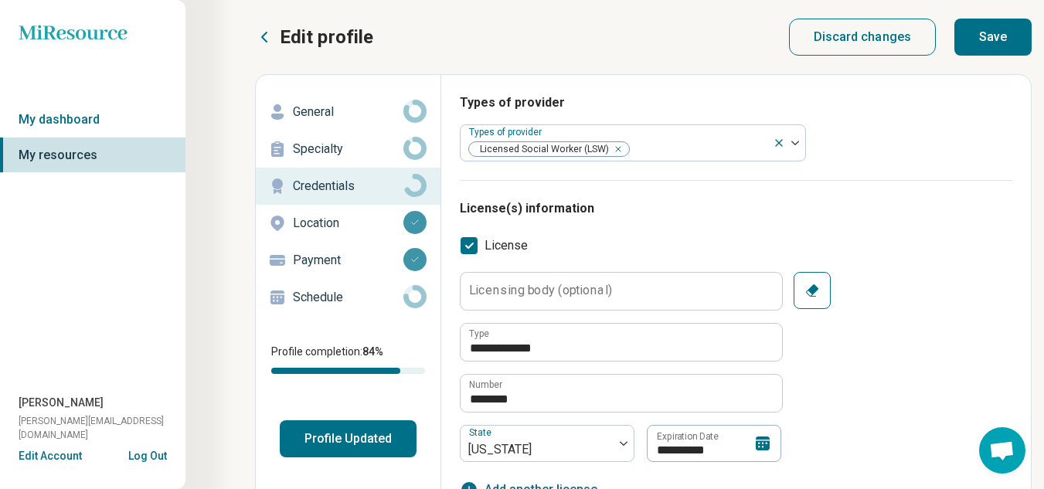
click at [977, 29] on button "Save" at bounding box center [992, 37] width 77 height 37
type textarea "*"
